Goal: Transaction & Acquisition: Purchase product/service

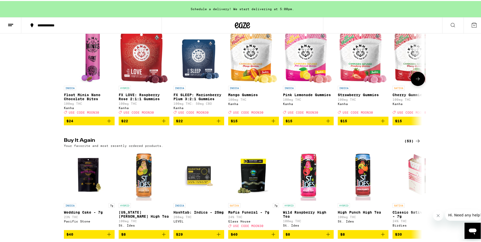
scroll to position [381, 0]
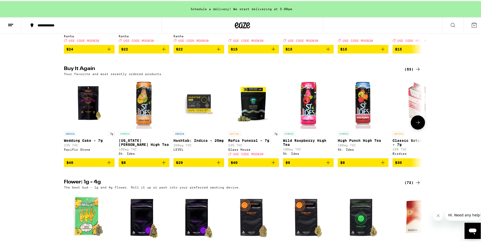
click at [416, 125] on icon at bounding box center [418, 122] width 6 height 6
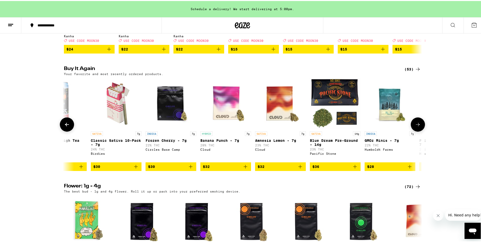
click at [416, 127] on icon at bounding box center [418, 124] width 6 height 6
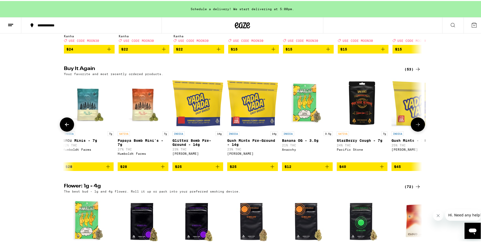
click at [416, 127] on icon at bounding box center [418, 124] width 6 height 6
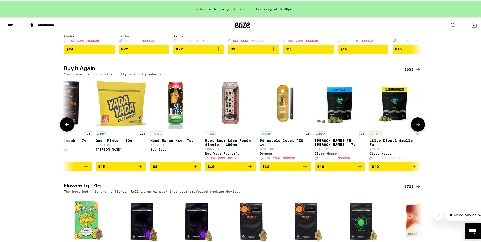
scroll to position [0, 906]
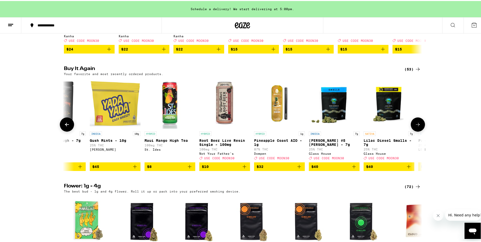
click at [412, 131] on button at bounding box center [418, 123] width 14 height 14
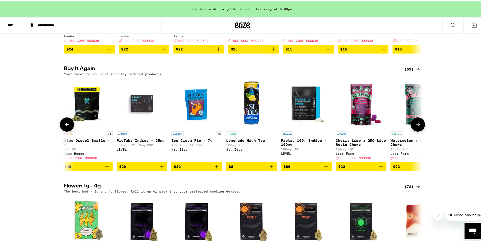
click at [412, 131] on button at bounding box center [418, 123] width 14 height 14
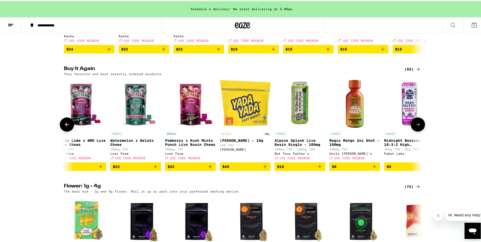
scroll to position [0, 1510]
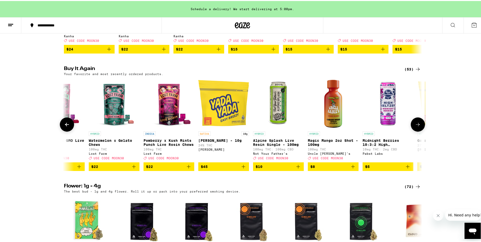
click at [412, 131] on button at bounding box center [418, 123] width 14 height 14
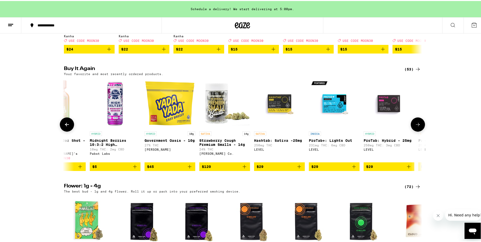
scroll to position [0, 1812]
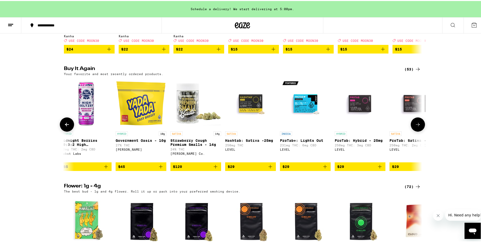
click at [412, 131] on button at bounding box center [418, 123] width 14 height 14
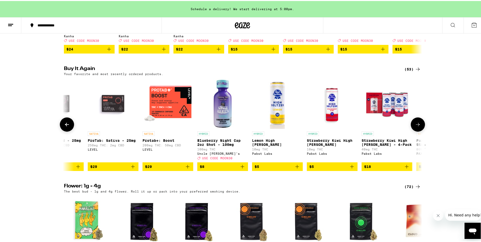
click at [412, 131] on button at bounding box center [418, 123] width 14 height 14
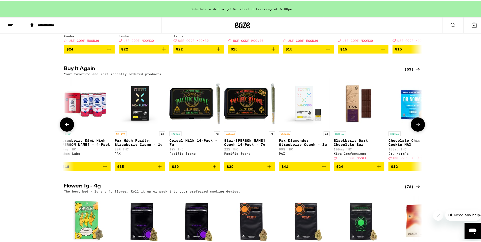
click at [412, 131] on button at bounding box center [418, 123] width 14 height 14
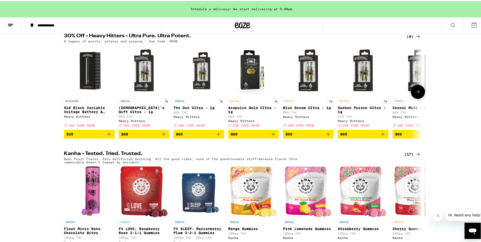
scroll to position [127, 0]
